Goal: Information Seeking & Learning: Find specific fact

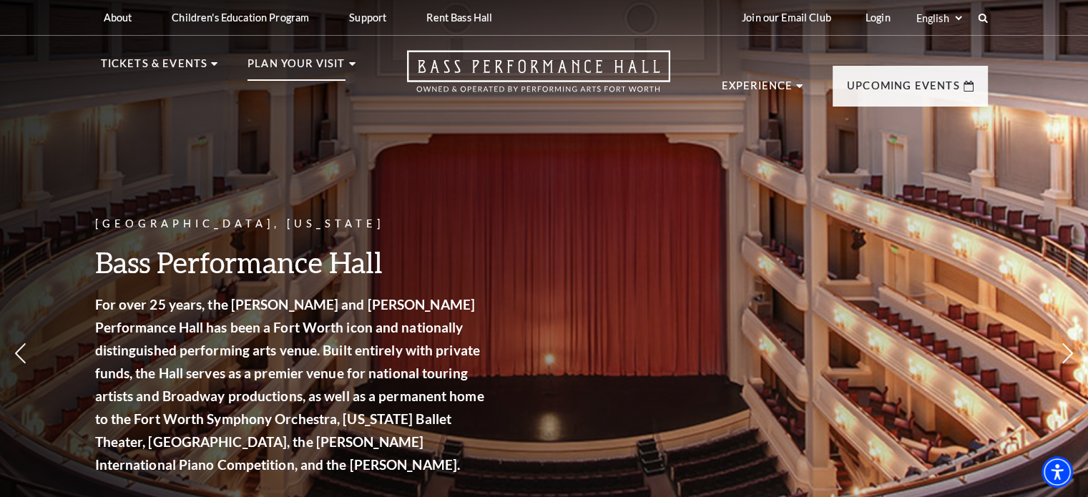
click at [352, 64] on use at bounding box center [352, 64] width 6 height 4
click at [341, 66] on p "Plan Your Visit" at bounding box center [297, 68] width 98 height 26
click at [215, 63] on use at bounding box center [214, 64] width 6 height 4
click at [983, 16] on icon at bounding box center [983, 17] width 13 height 13
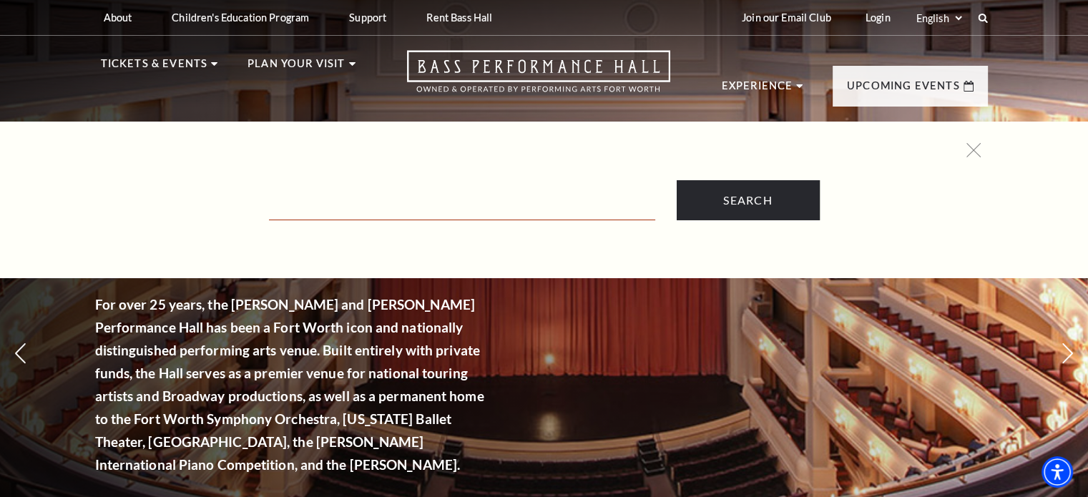
click at [399, 206] on input "Text field" at bounding box center [462, 205] width 386 height 29
type input "parking"
click at [677, 180] on input "Search" at bounding box center [748, 200] width 143 height 40
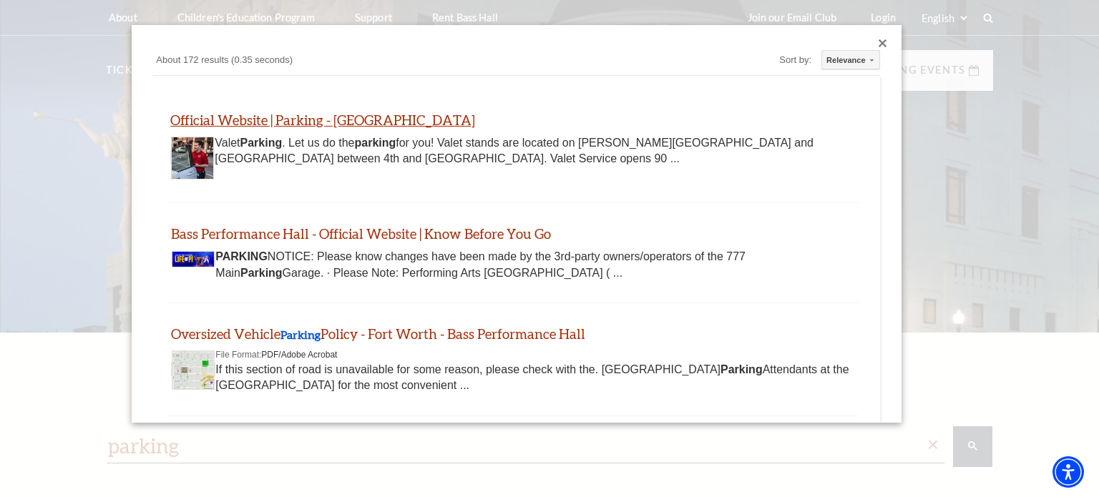
click at [374, 121] on link "Official Website | Parking - [GEOGRAPHIC_DATA]" at bounding box center [322, 120] width 305 height 16
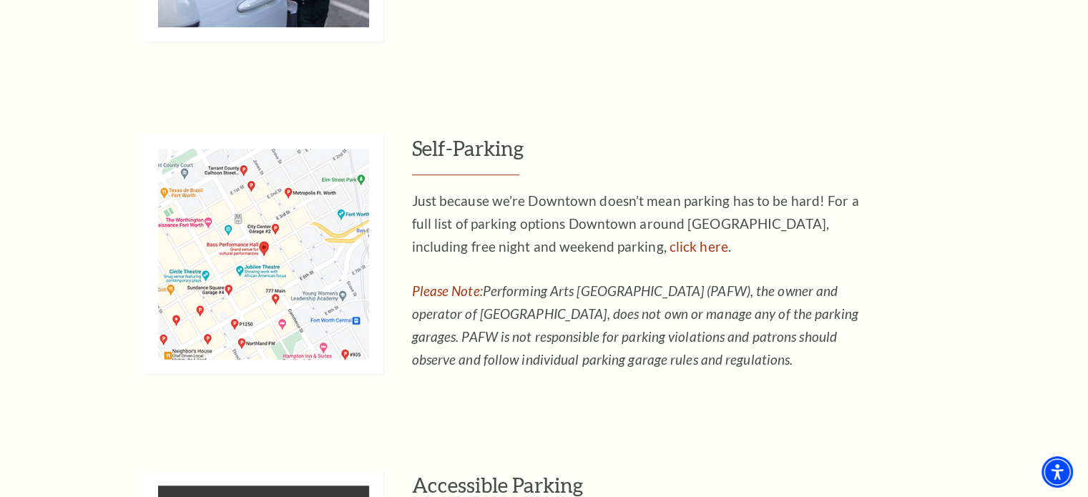
scroll to position [916, 0]
